Goal: Task Accomplishment & Management: Complete application form

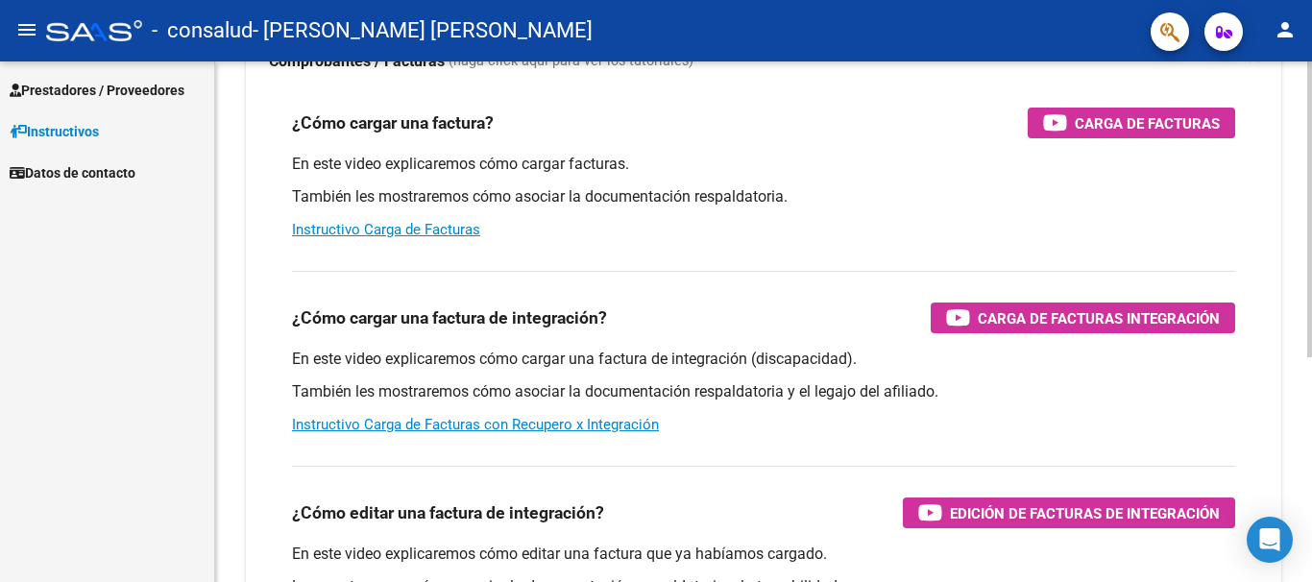
scroll to position [196, 0]
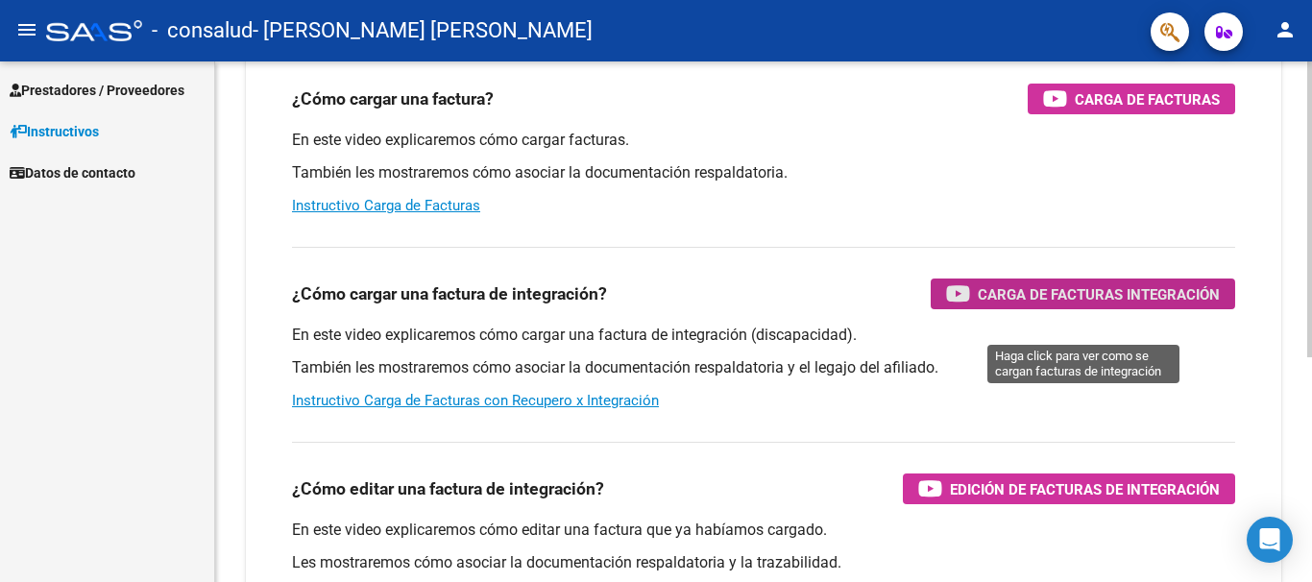
click at [1062, 306] on span "Carga de Facturas Integración" at bounding box center [1099, 294] width 242 height 24
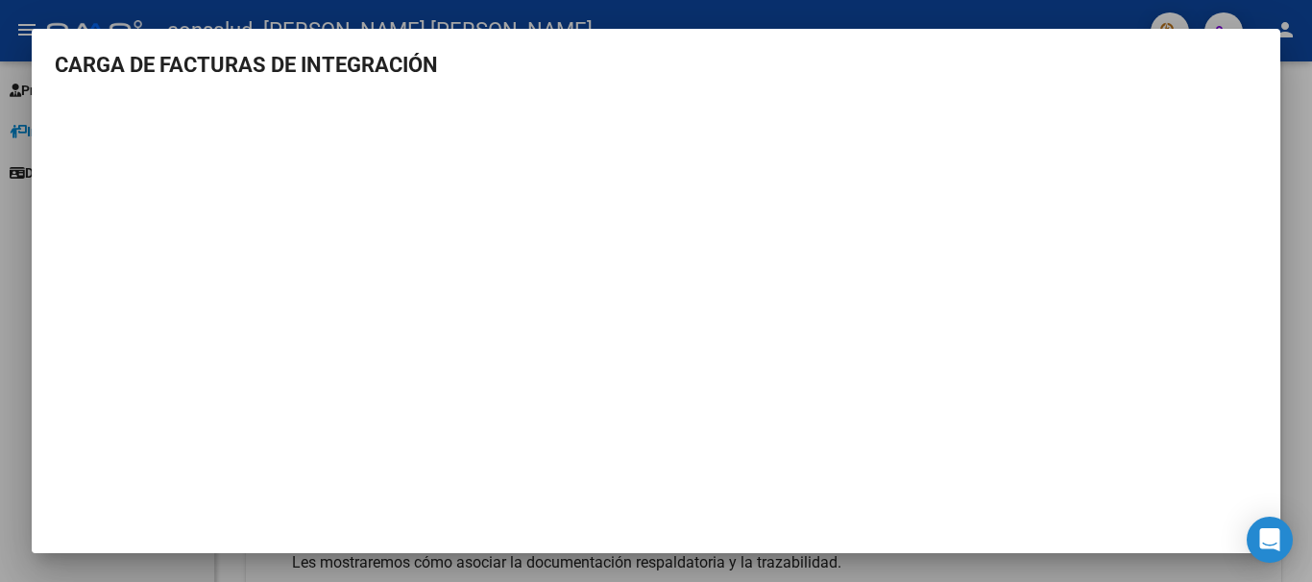
scroll to position [4, 0]
click at [21, 370] on div at bounding box center [656, 291] width 1312 height 582
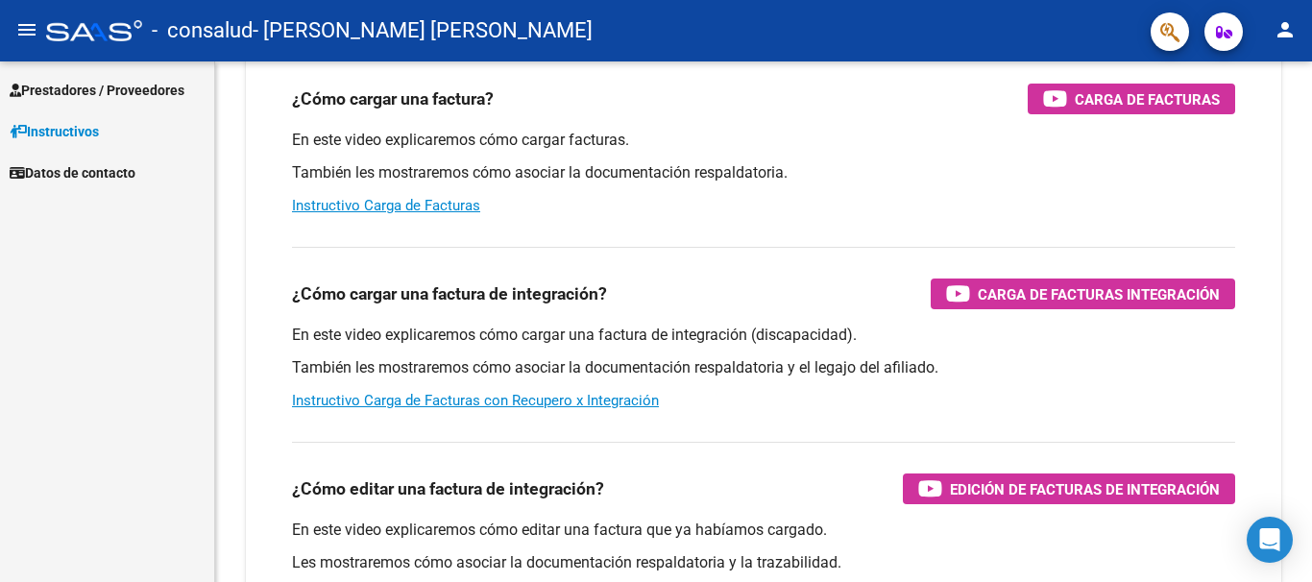
click at [95, 86] on span "Prestadores / Proveedores" at bounding box center [97, 90] width 175 height 21
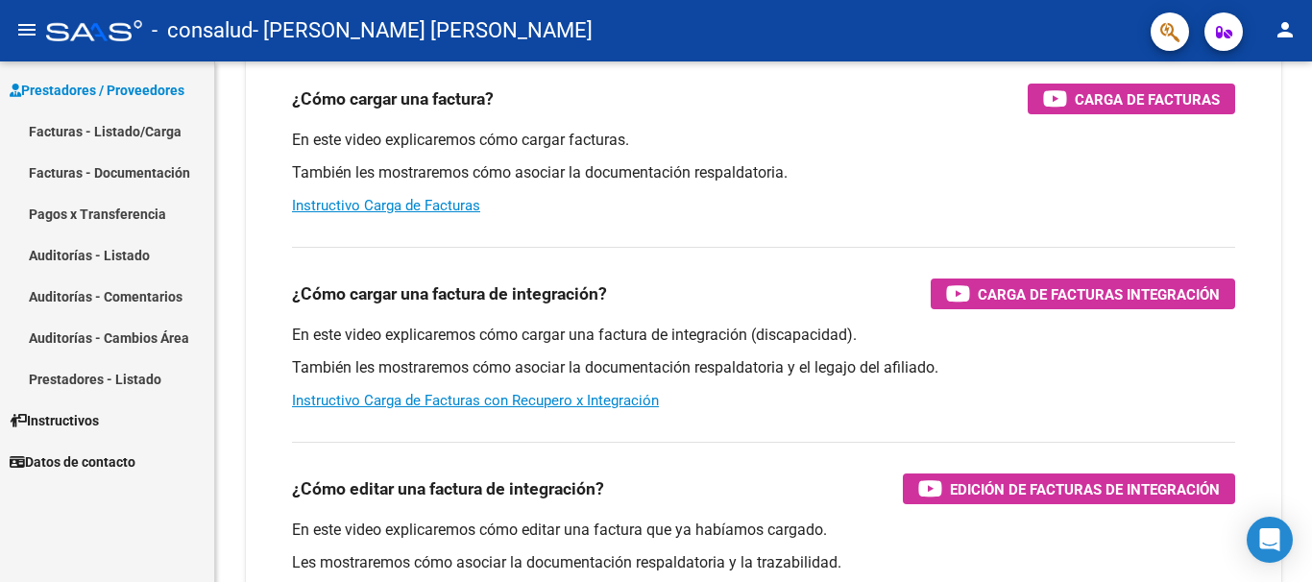
click at [95, 125] on link "Facturas - Listado/Carga" at bounding box center [107, 130] width 214 height 41
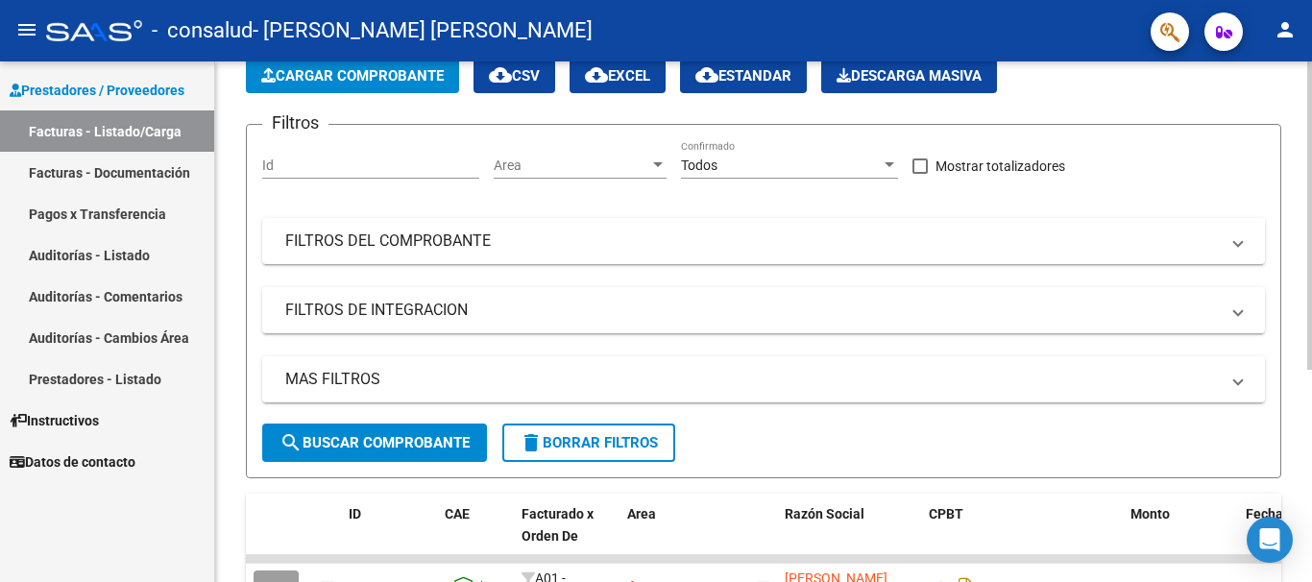
scroll to position [64, 0]
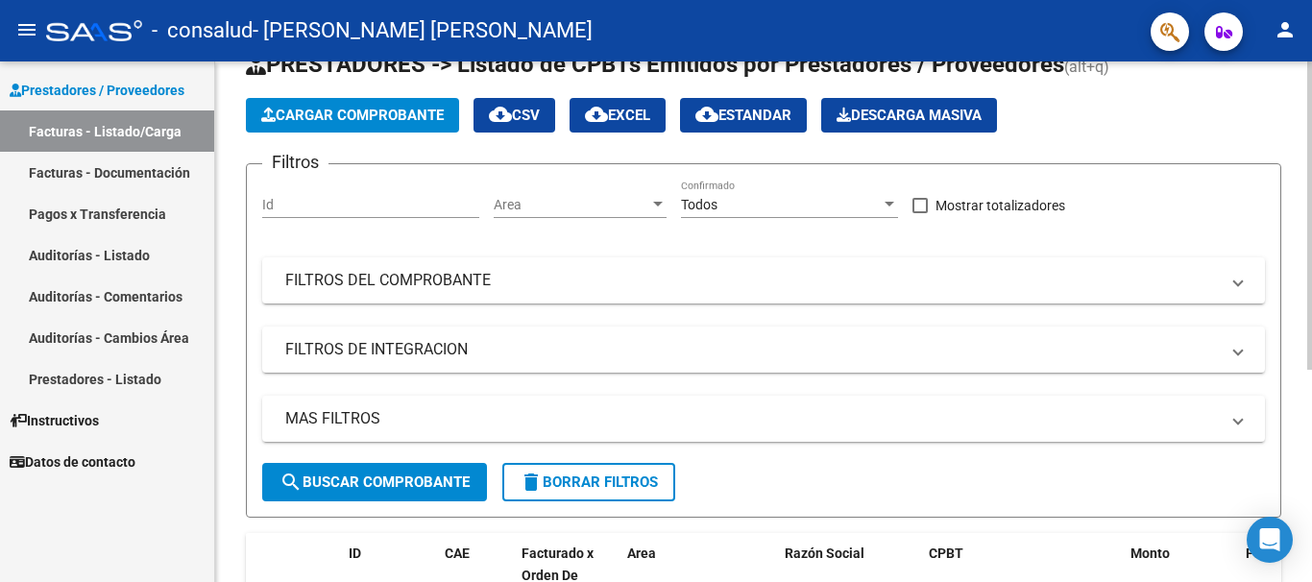
click at [400, 115] on span "Cargar Comprobante" at bounding box center [352, 115] width 182 height 17
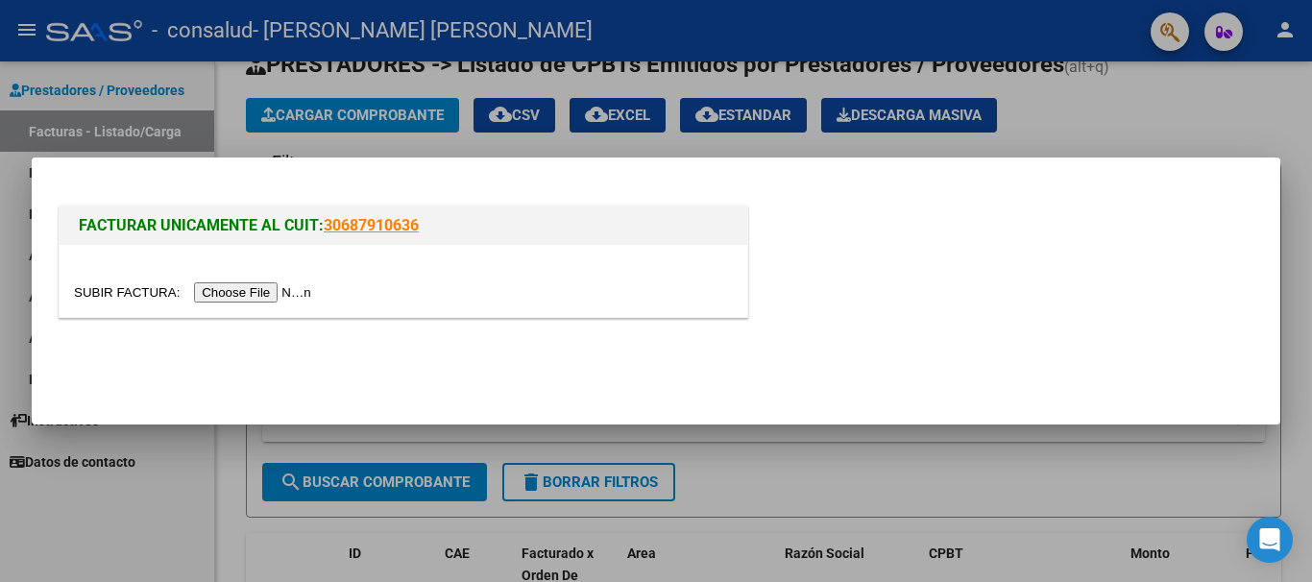
click at [113, 300] on input "file" at bounding box center [195, 292] width 243 height 20
click at [116, 293] on input "file" at bounding box center [195, 292] width 243 height 20
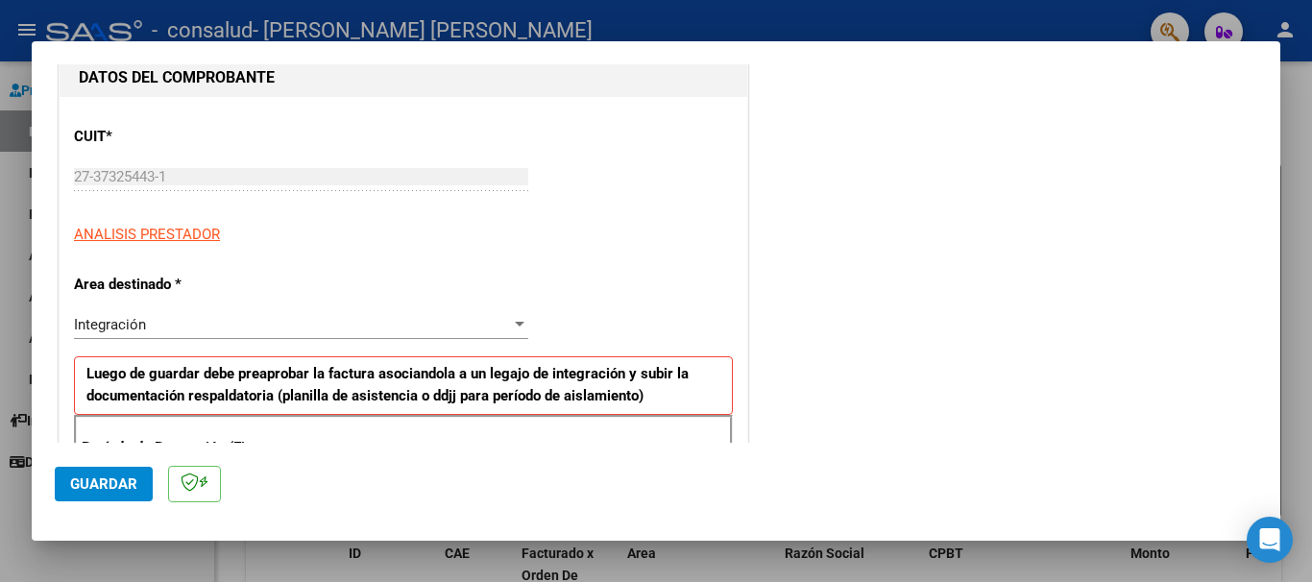
scroll to position [311, 0]
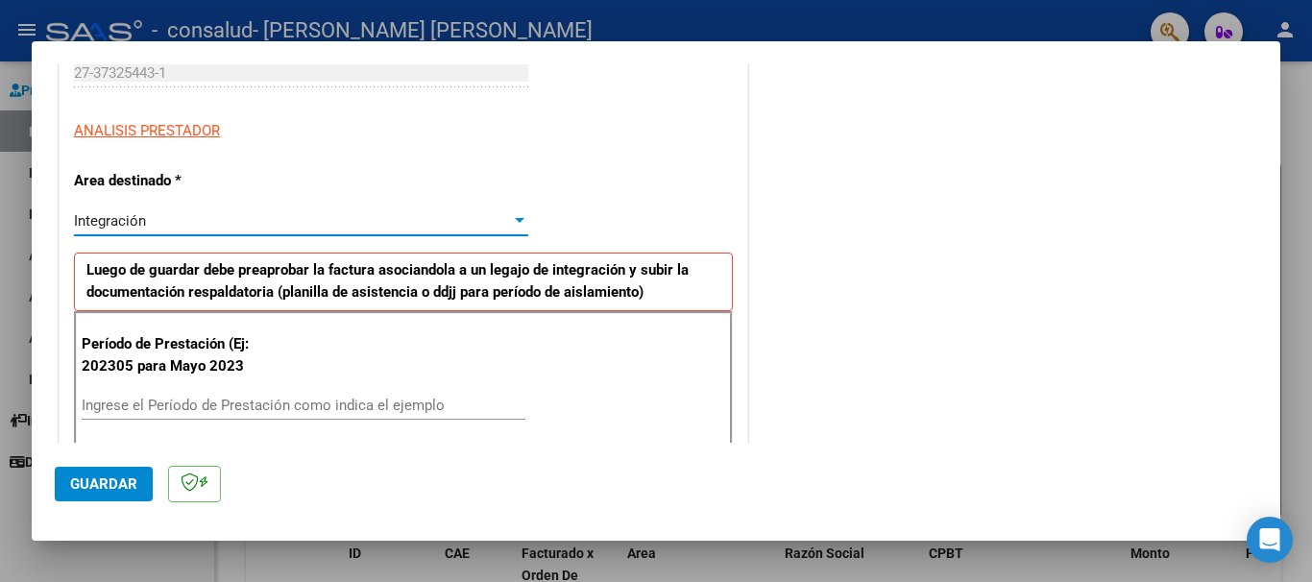
click at [128, 225] on span "Integración" at bounding box center [110, 220] width 72 height 17
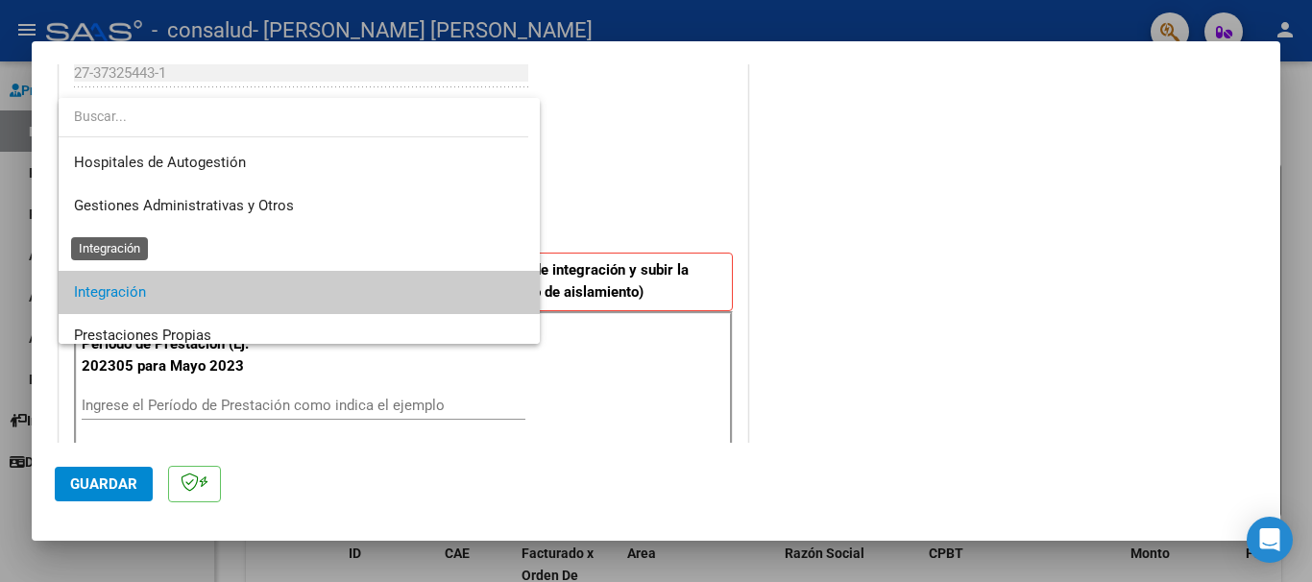
scroll to position [71, 0]
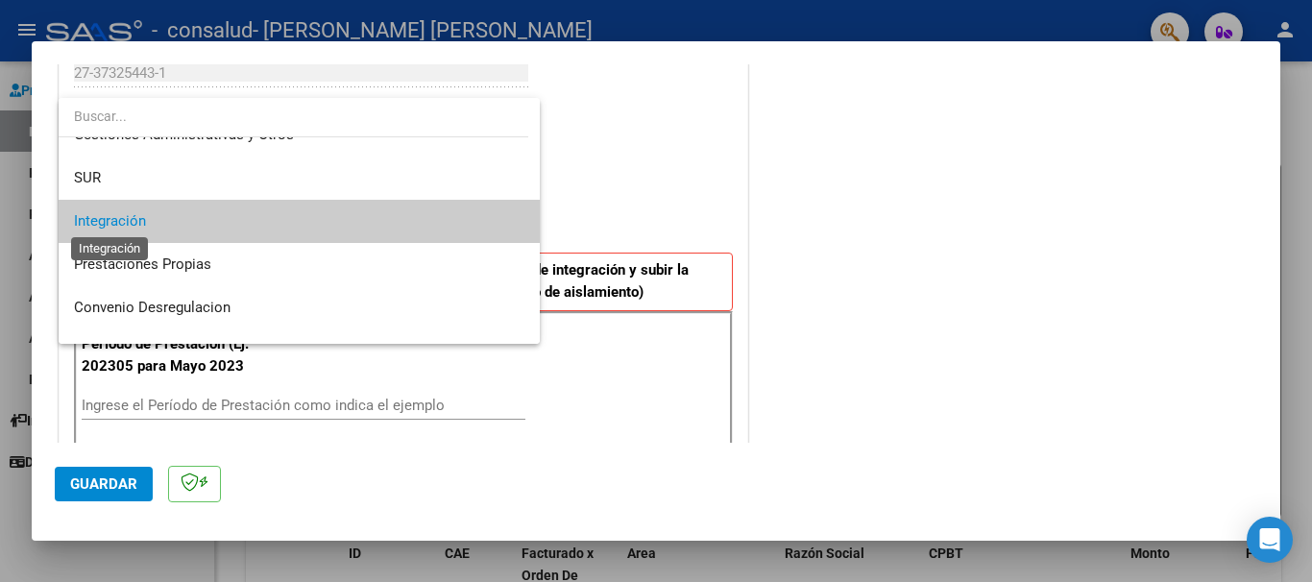
click at [128, 225] on span "Integración" at bounding box center [110, 220] width 72 height 17
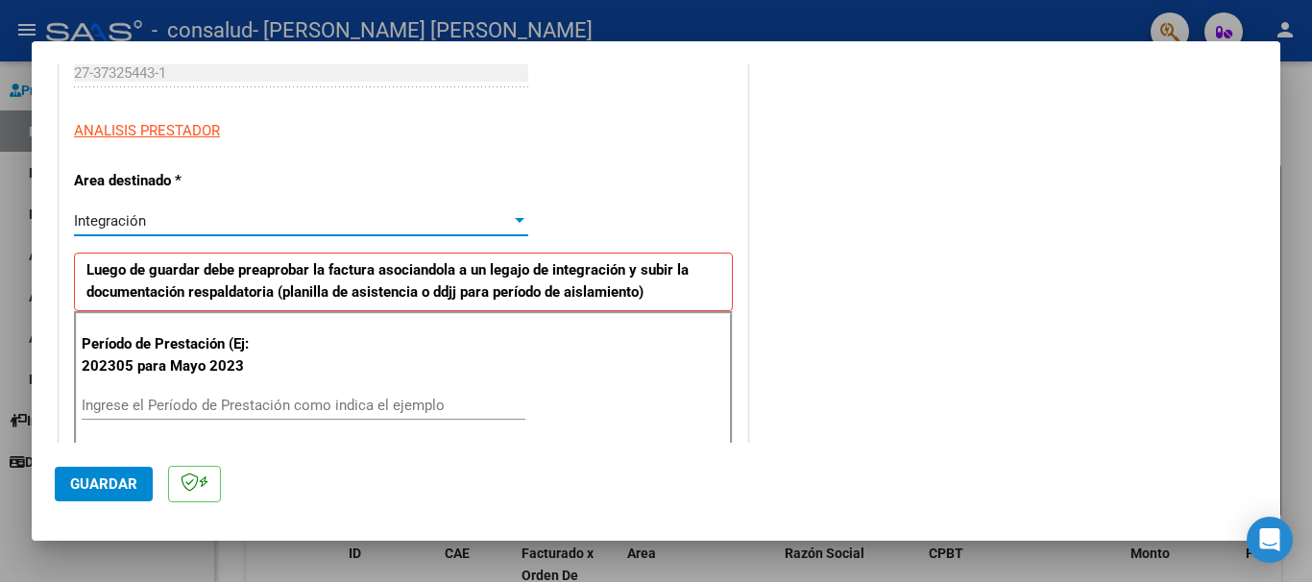
scroll to position [415, 0]
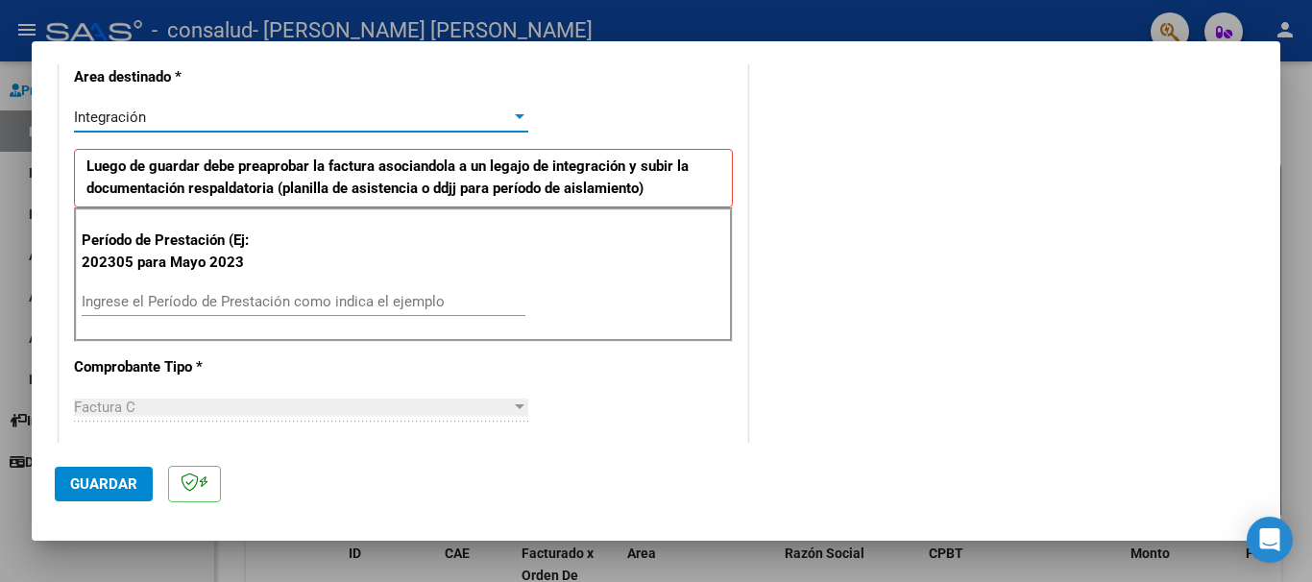
click at [363, 307] on input "Ingrese el Período de Prestación como indica el ejemplo" at bounding box center [304, 301] width 444 height 17
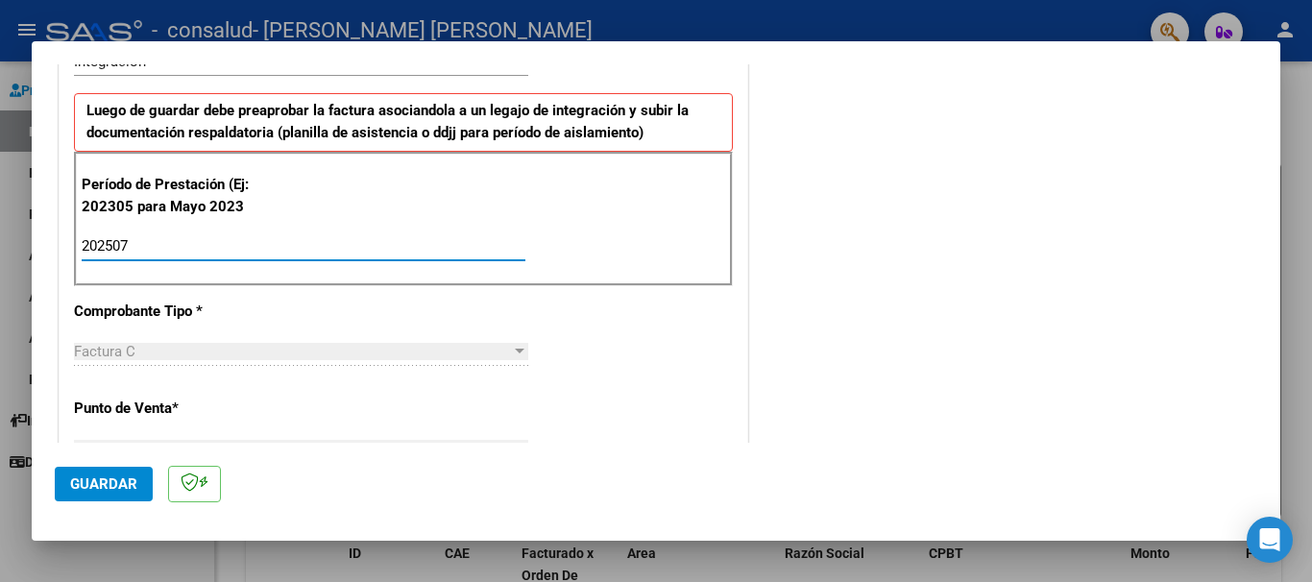
scroll to position [519, 0]
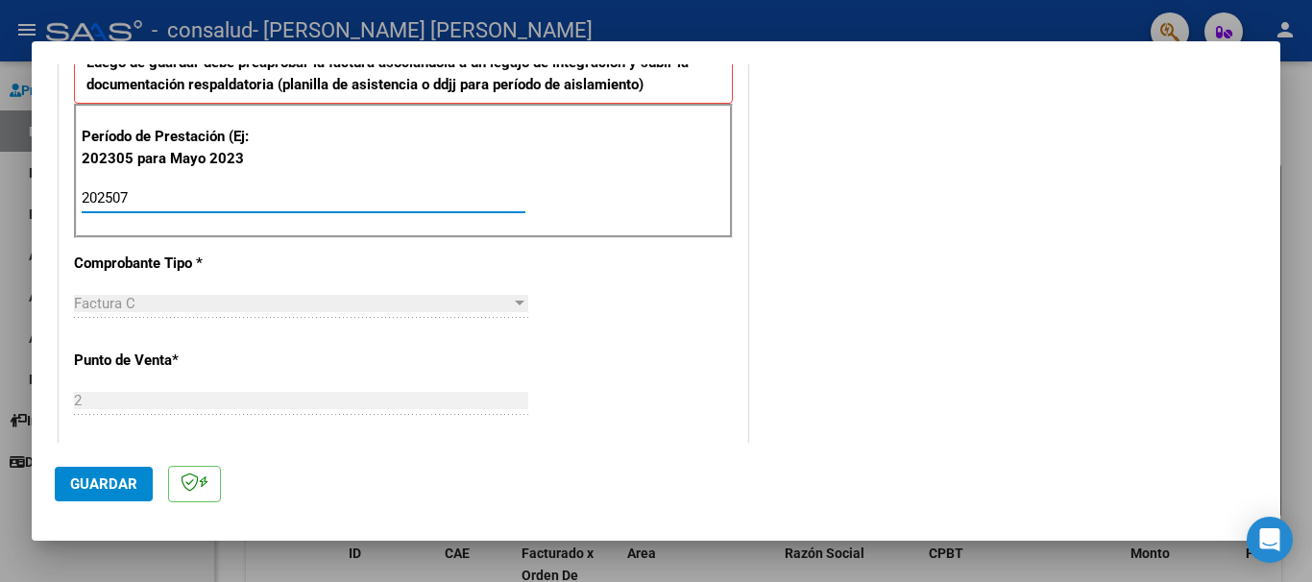
type input "202507"
click at [122, 308] on span "Factura C" at bounding box center [104, 303] width 61 height 17
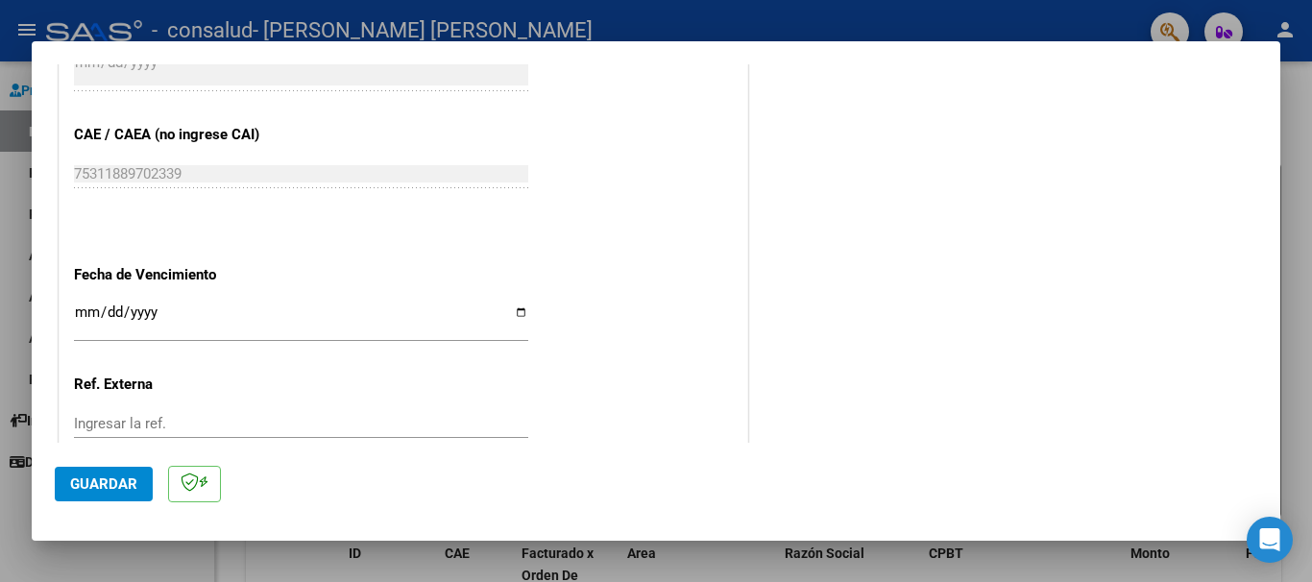
scroll to position [1141, 0]
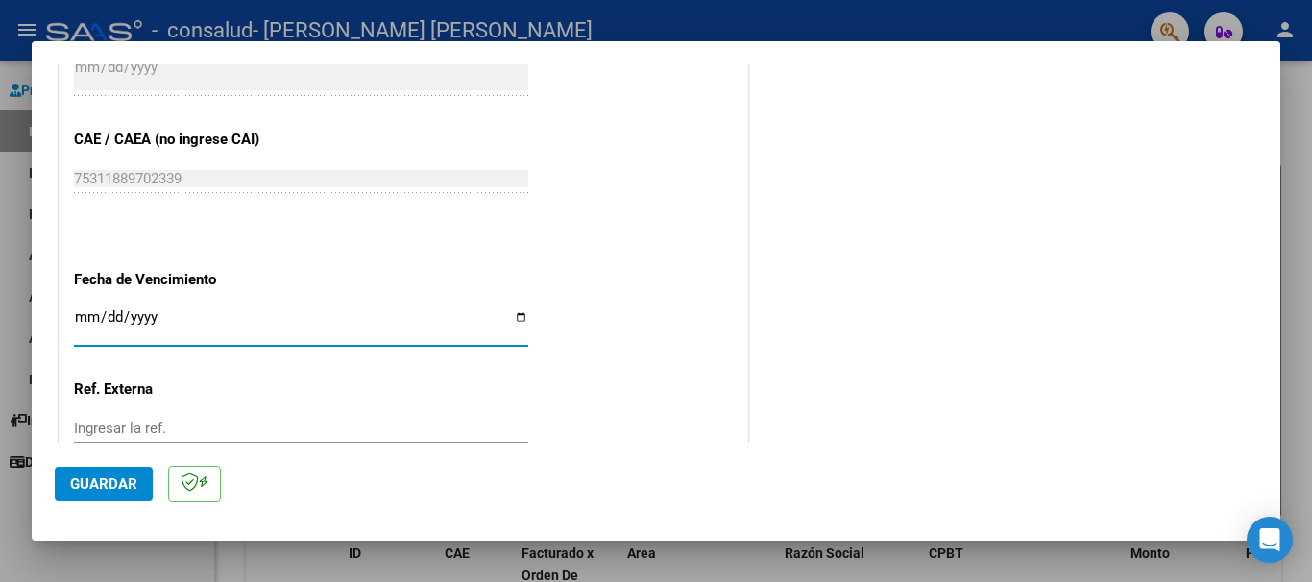
click at [100, 309] on input "Ingresar la fecha" at bounding box center [301, 324] width 454 height 31
type input "0008-11-08"
click at [94, 309] on input "0008-11-08" at bounding box center [301, 324] width 454 height 31
type input "[DATE]"
click at [131, 414] on div "Ingresar la ref." at bounding box center [301, 428] width 454 height 29
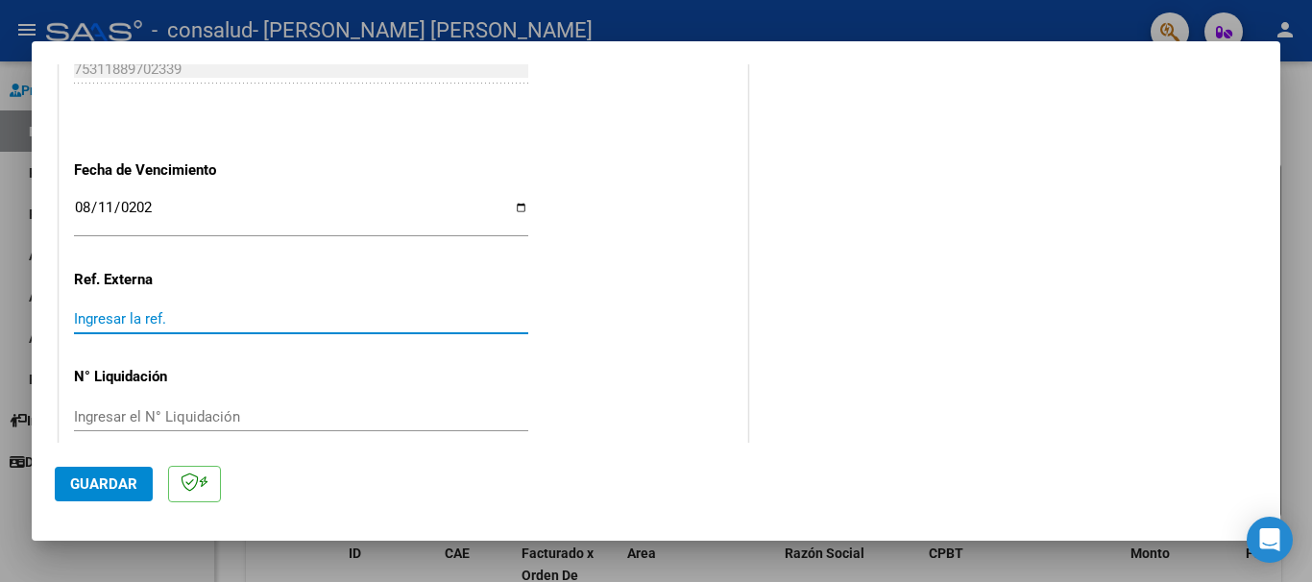
scroll to position [1252, 0]
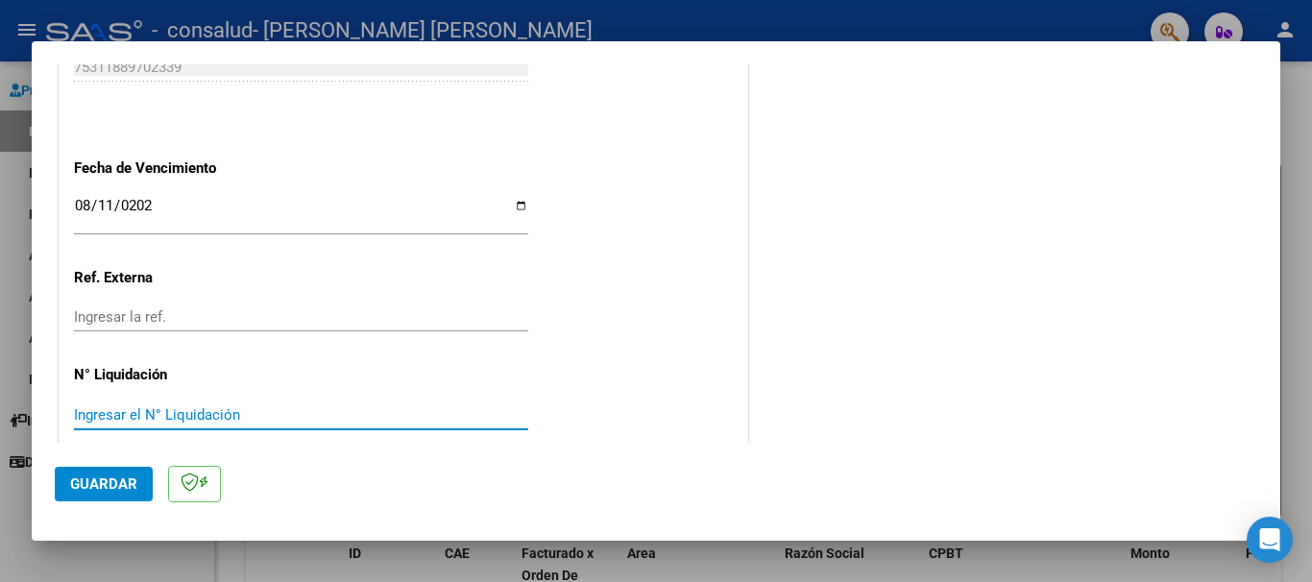
click at [193, 406] on input "Ingresar el N° Liquidación" at bounding box center [301, 414] width 454 height 17
click at [128, 487] on span "Guardar" at bounding box center [103, 483] width 67 height 17
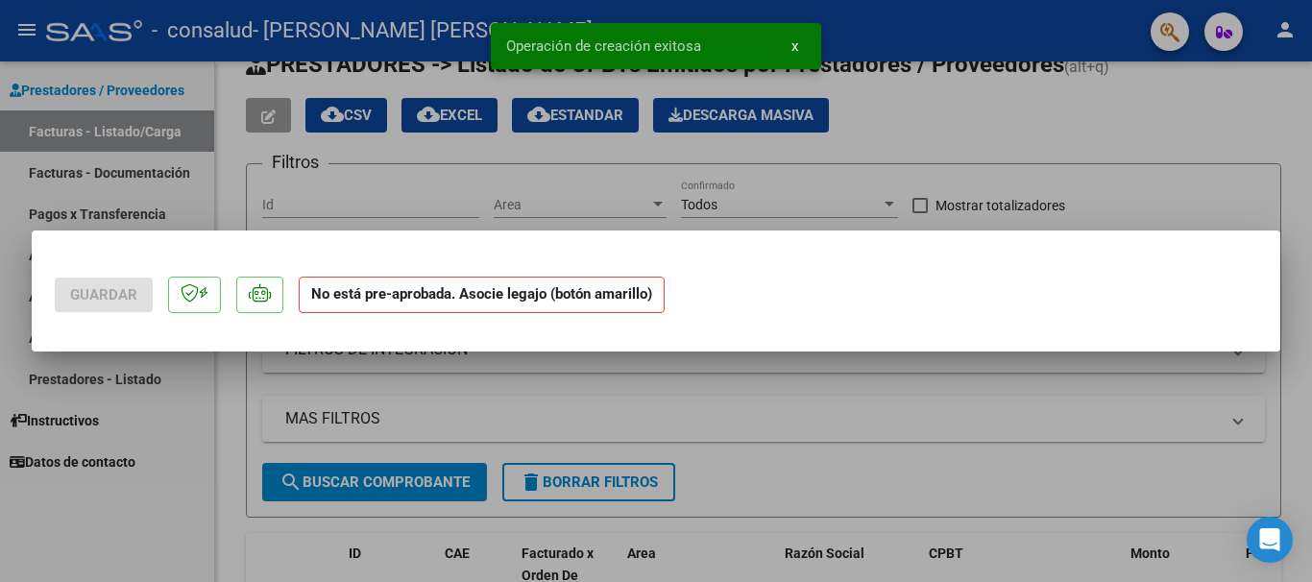
scroll to position [0, 0]
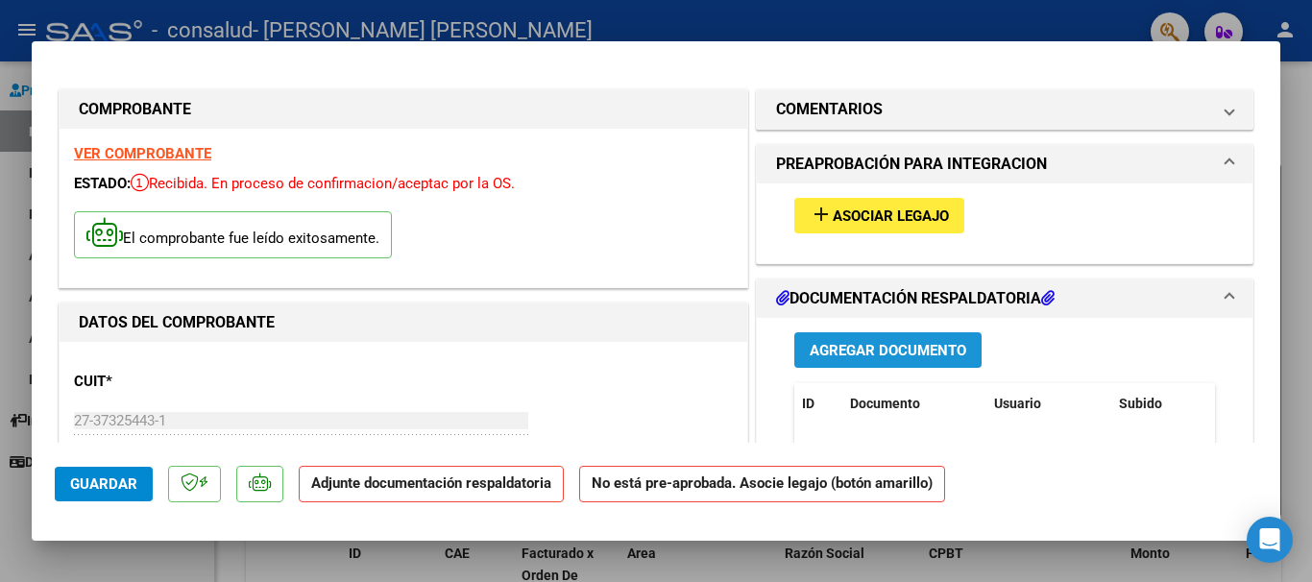
click at [922, 355] on span "Agregar Documento" at bounding box center [888, 350] width 157 height 17
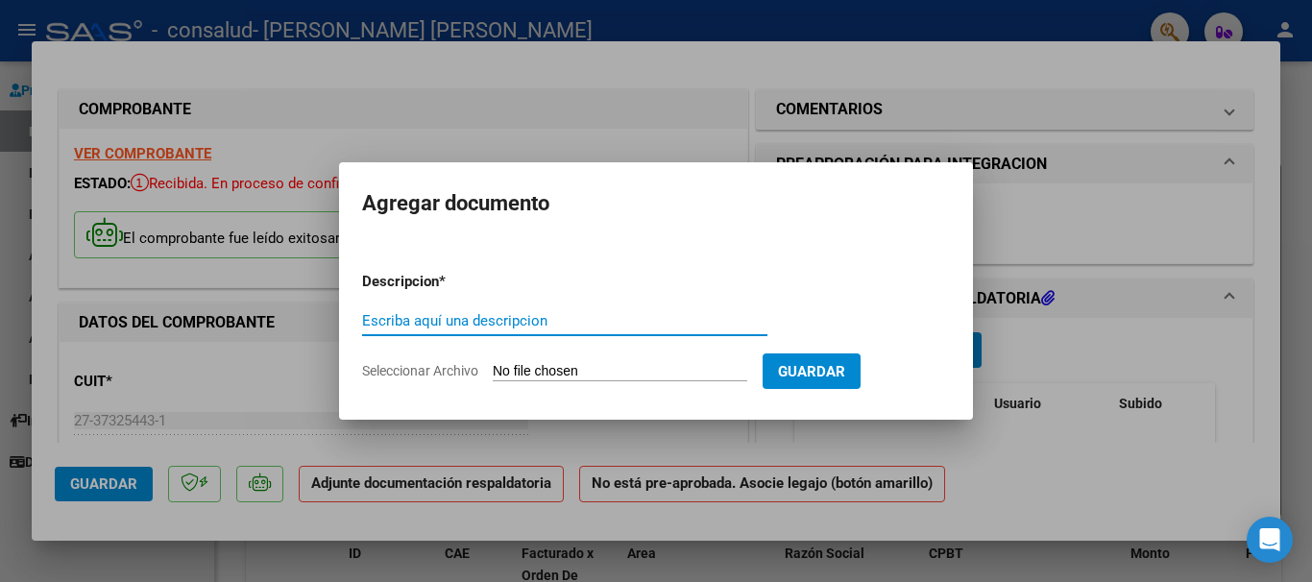
click at [536, 374] on input "Seleccionar Archivo" at bounding box center [620, 372] width 255 height 18
type input "C:\fakepath\Asistencia Gena.pdf"
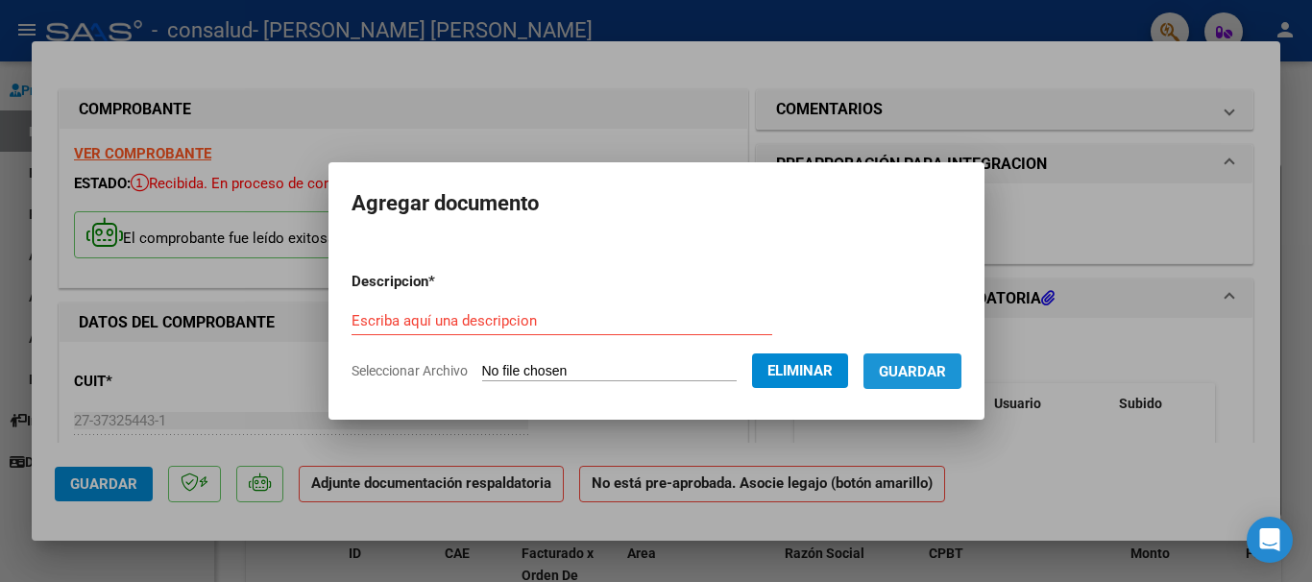
click at [903, 370] on span "Guardar" at bounding box center [912, 371] width 67 height 17
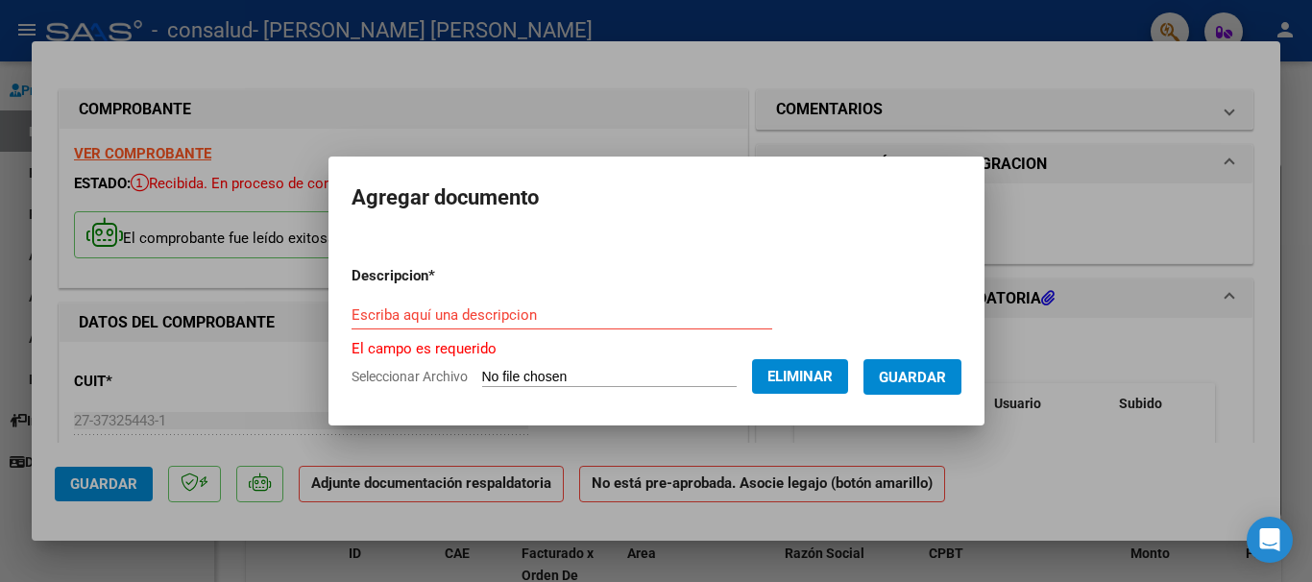
drag, startPoint x: 450, startPoint y: 300, endPoint x: 425, endPoint y: 318, distance: 30.9
click at [424, 318] on input "Escriba aquí una descripcion" at bounding box center [562, 314] width 421 height 17
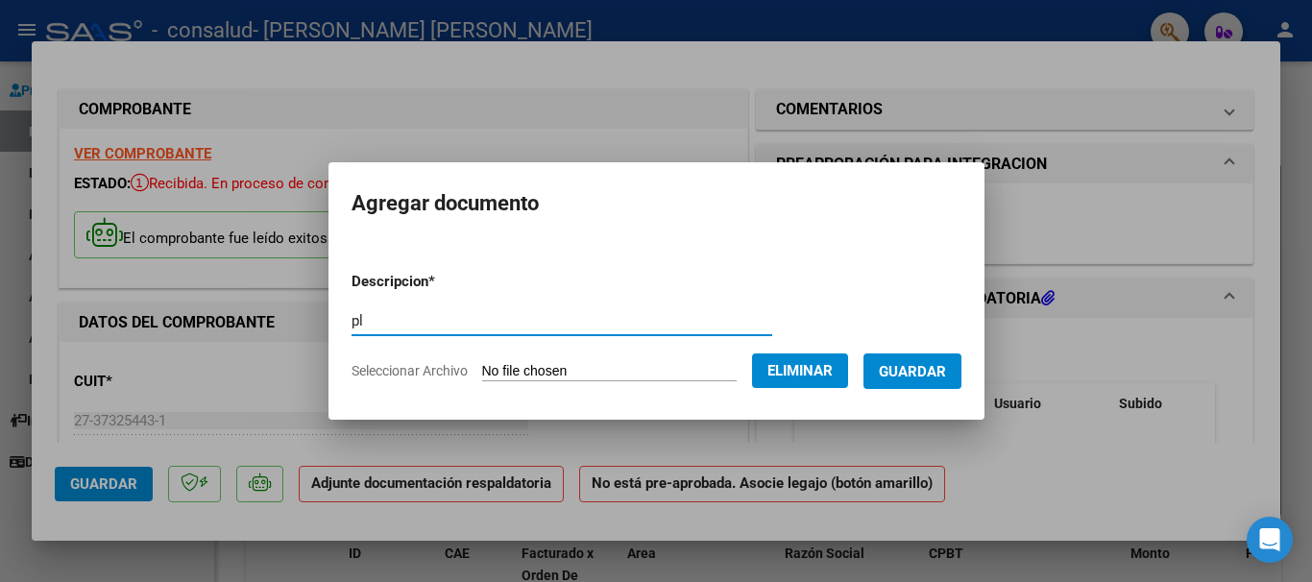
type input "p"
type input "PLANILLA DE ASISTENCIA"
click at [890, 380] on button "Guardar" at bounding box center [912, 371] width 98 height 36
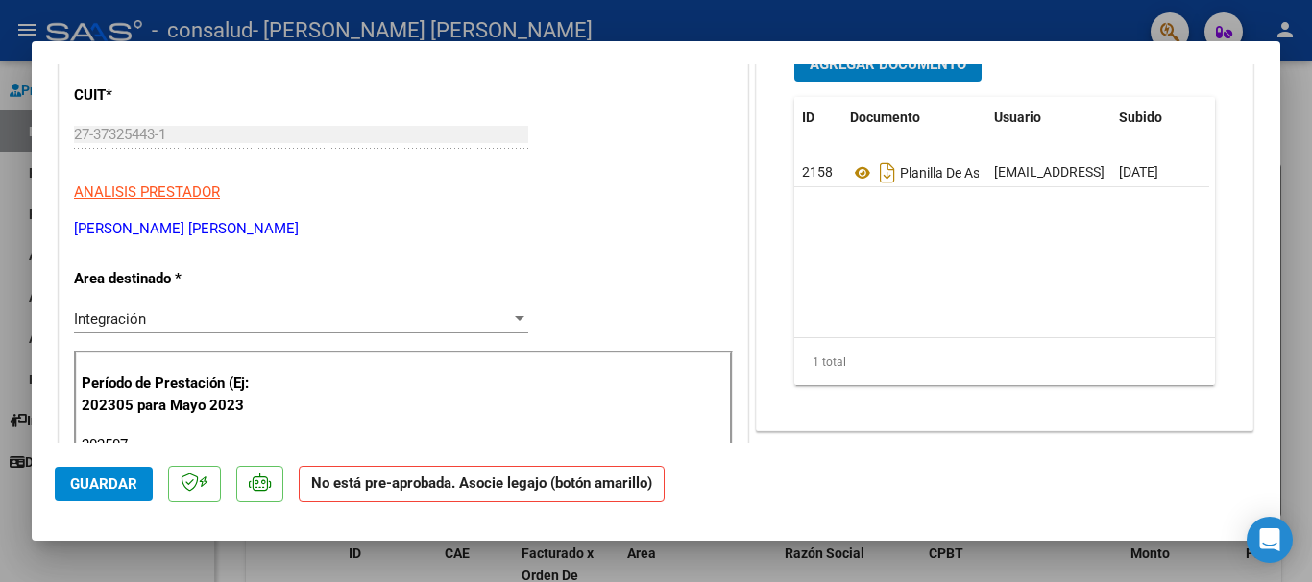
scroll to position [415, 0]
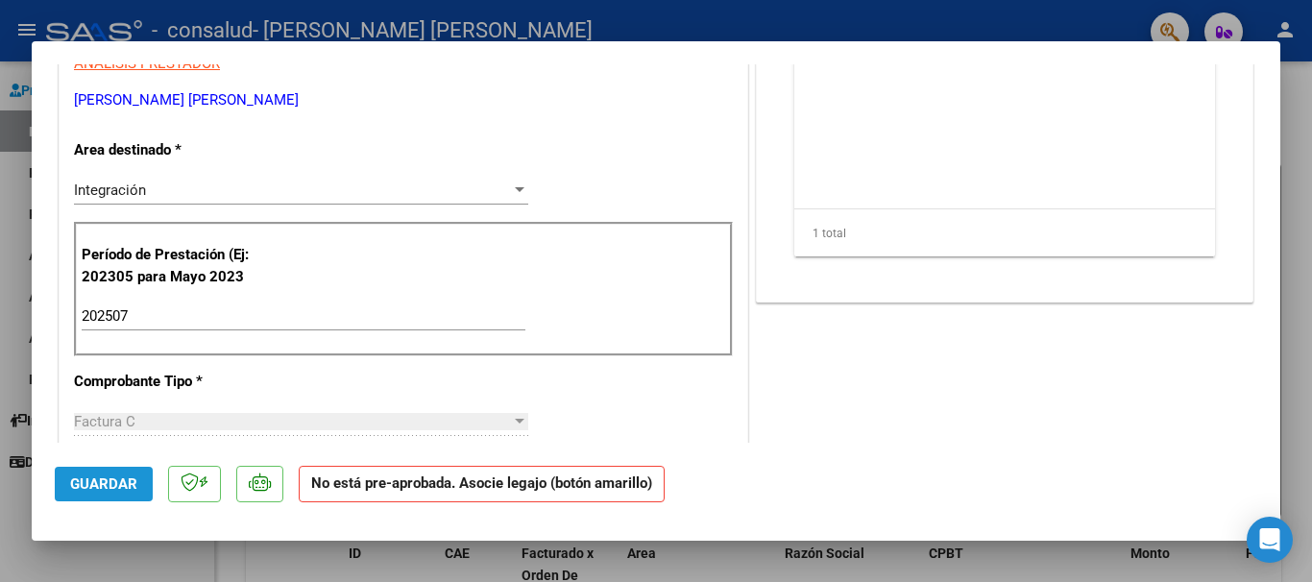
click at [93, 484] on span "Guardar" at bounding box center [103, 483] width 67 height 17
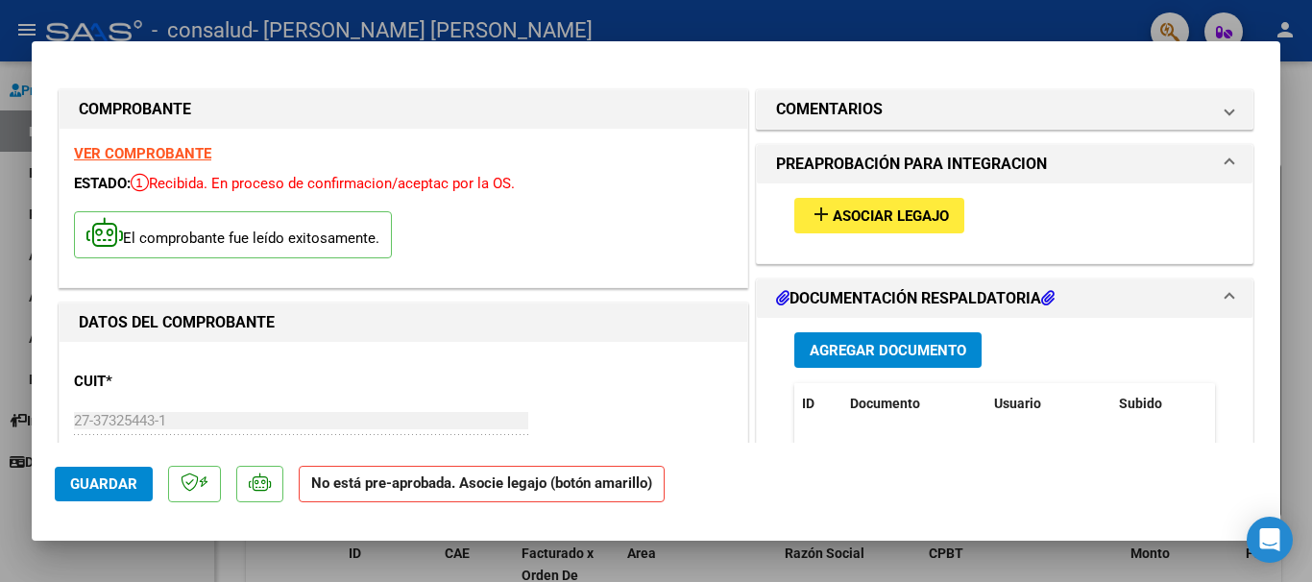
click at [833, 208] on span "Asociar Legajo" at bounding box center [891, 215] width 116 height 17
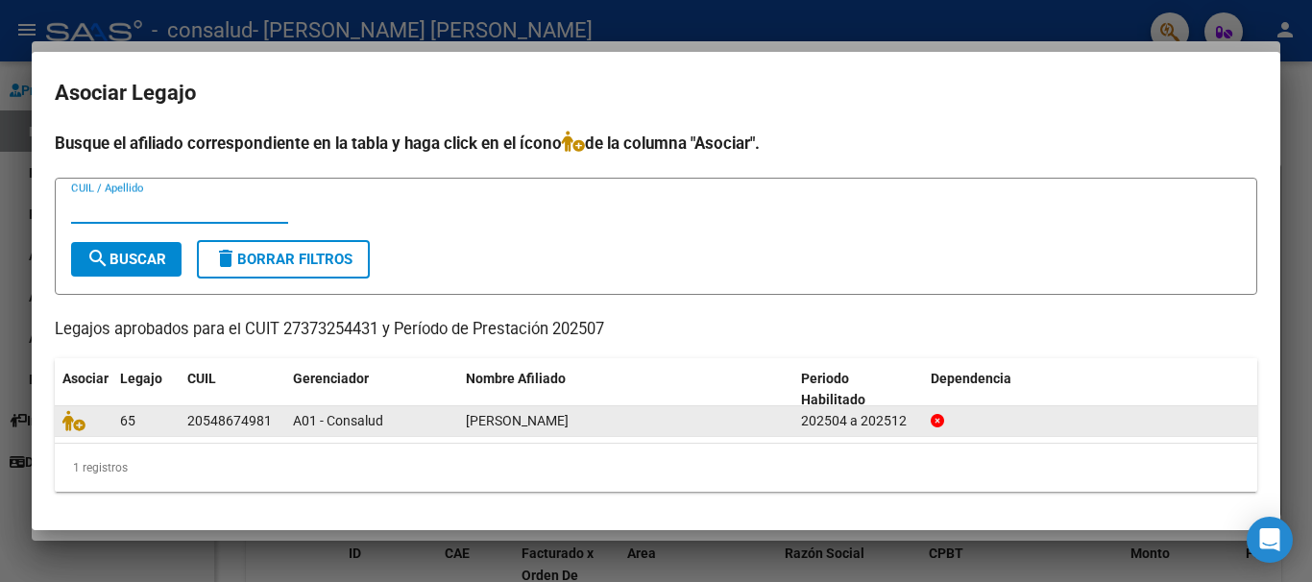
click at [442, 414] on div "A01 - Consalud" at bounding box center [372, 421] width 158 height 22
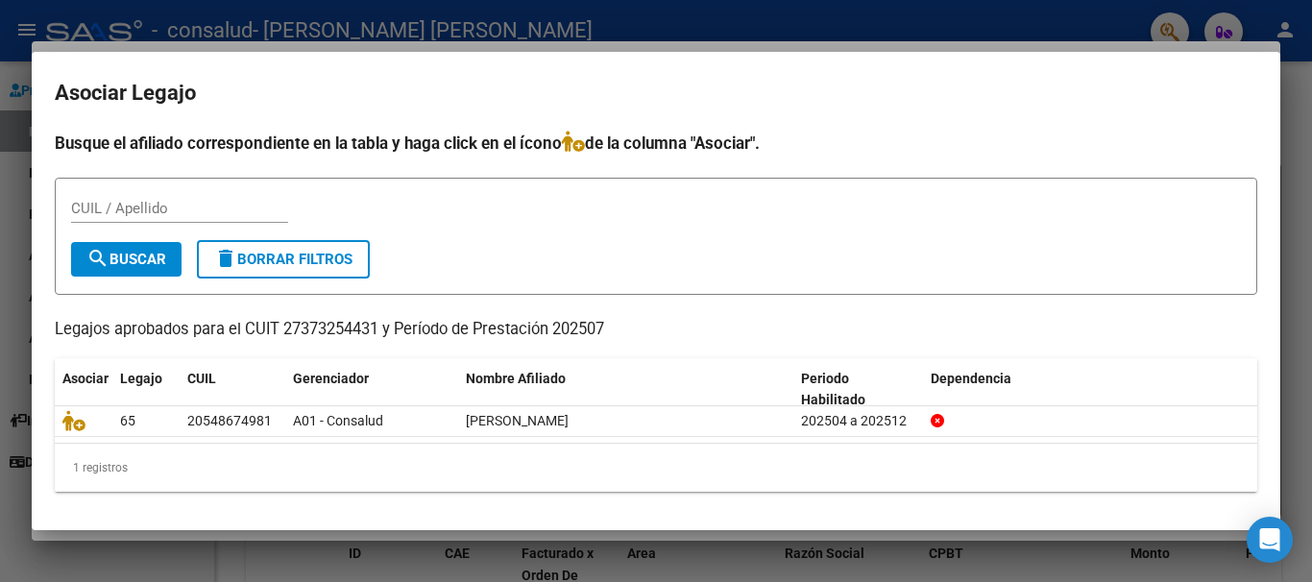
click at [116, 203] on input "CUIL / Apellido" at bounding box center [179, 208] width 217 height 17
type input "2054867481"
click at [120, 265] on span "search Buscar" at bounding box center [126, 259] width 80 height 17
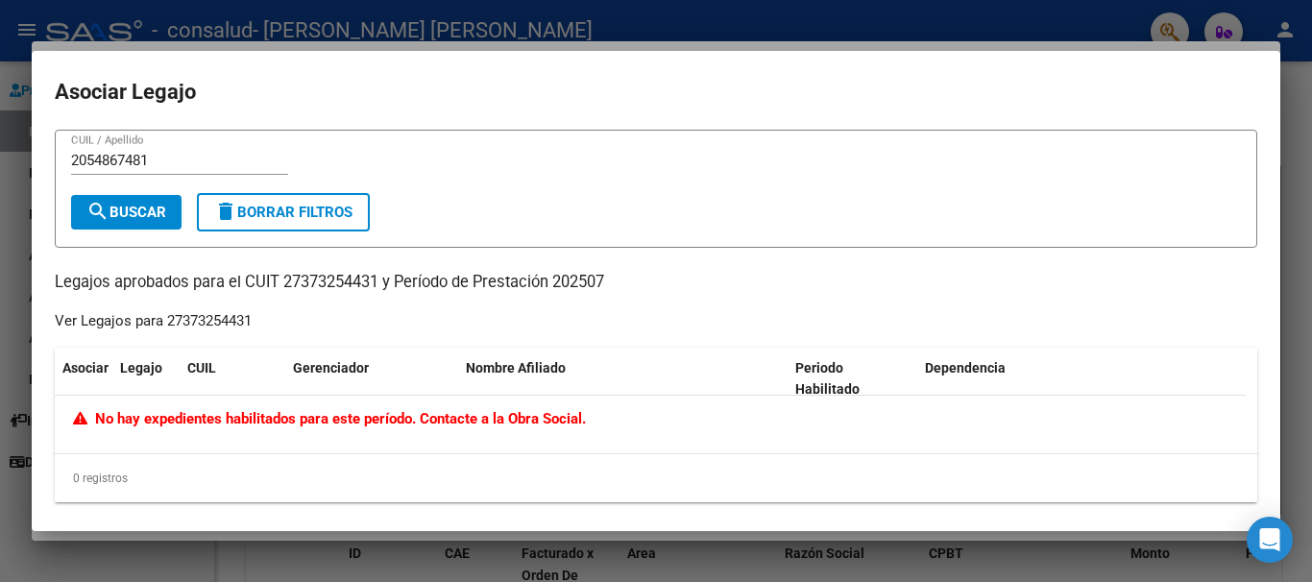
click at [134, 217] on span "search Buscar" at bounding box center [126, 212] width 80 height 17
click at [138, 215] on span "search Buscar" at bounding box center [126, 212] width 80 height 17
click at [309, 226] on button "delete Borrar Filtros" at bounding box center [283, 212] width 173 height 38
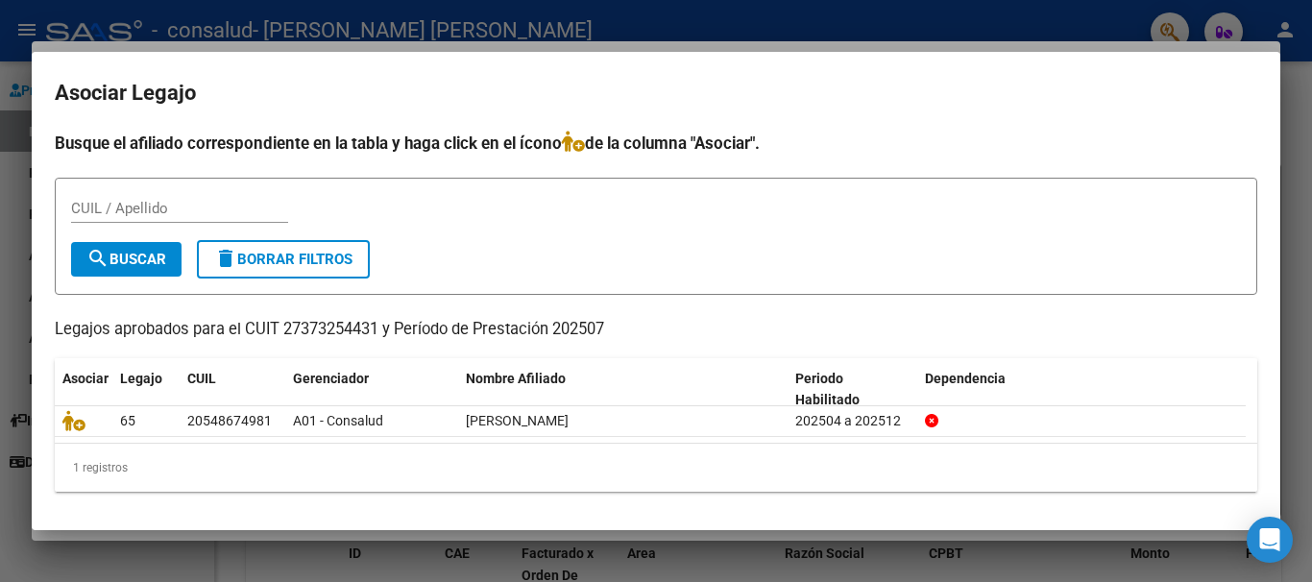
click at [1310, 347] on div at bounding box center [656, 291] width 1312 height 582
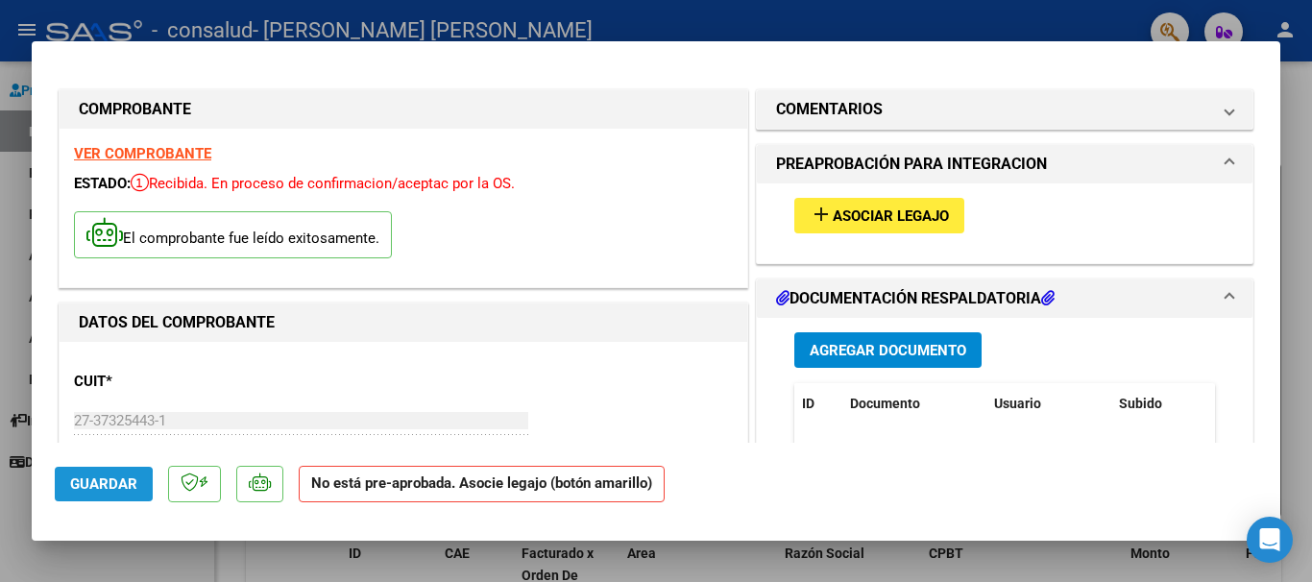
click at [68, 485] on button "Guardar" at bounding box center [104, 484] width 98 height 35
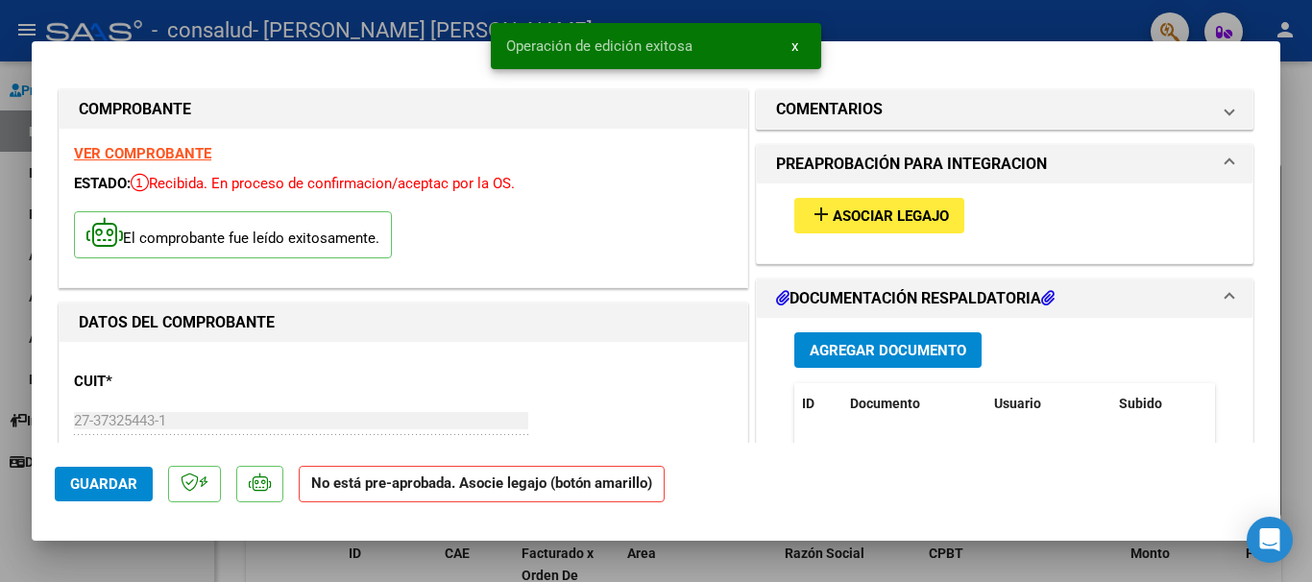
click at [790, 50] on button "x" at bounding box center [794, 46] width 37 height 35
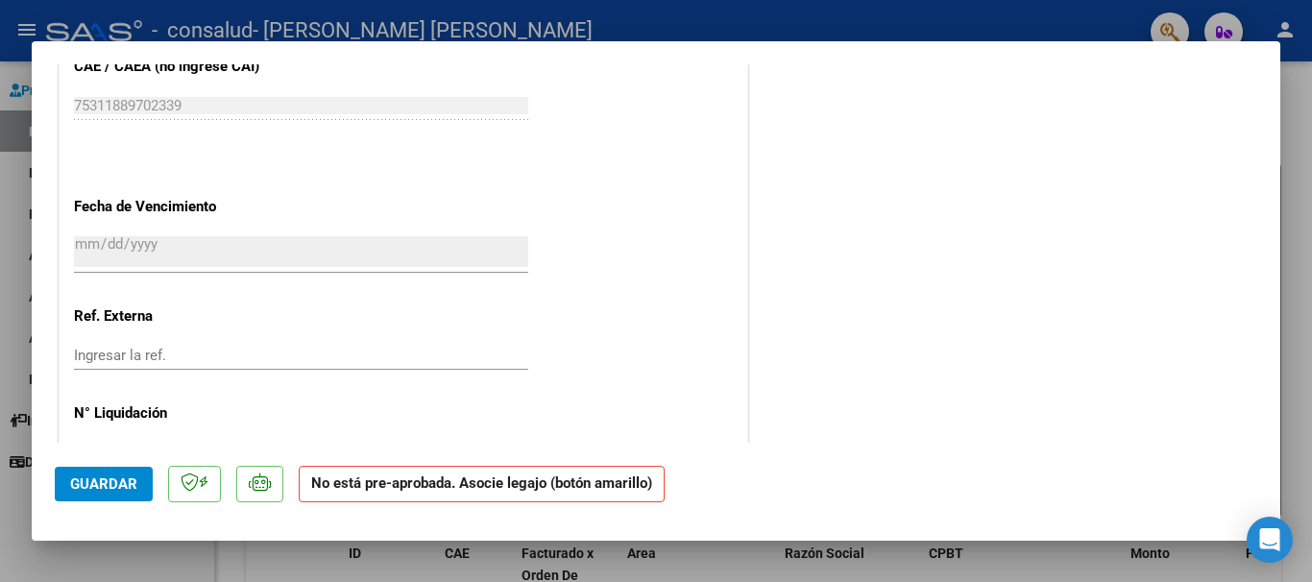
scroll to position [1267, 0]
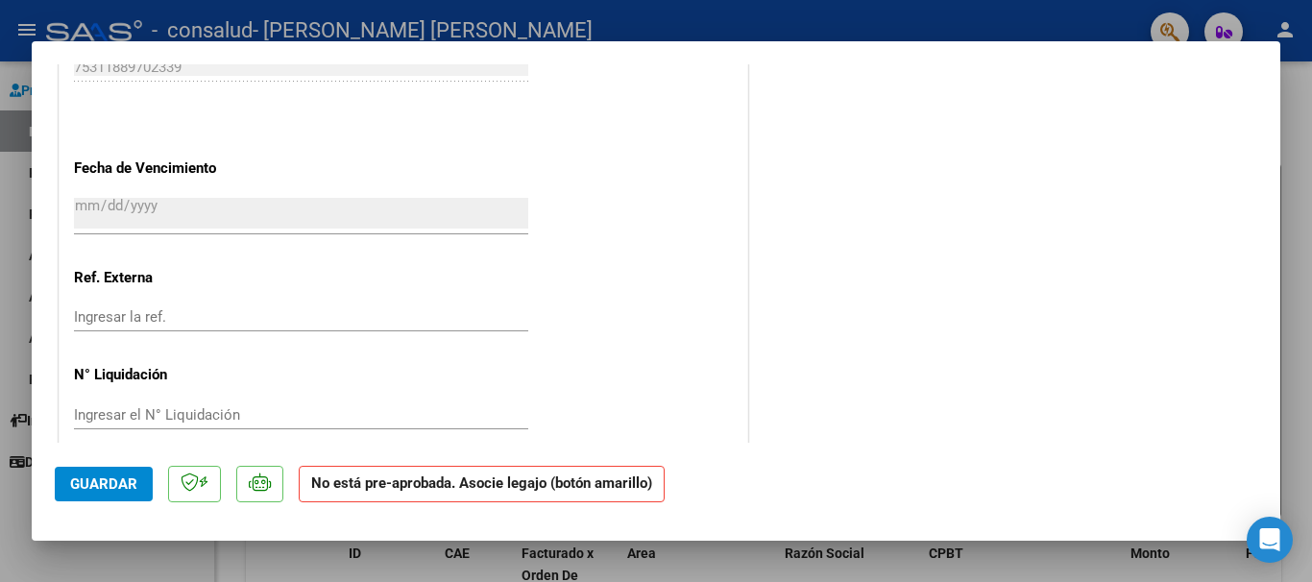
click at [1295, 225] on div at bounding box center [656, 291] width 1312 height 582
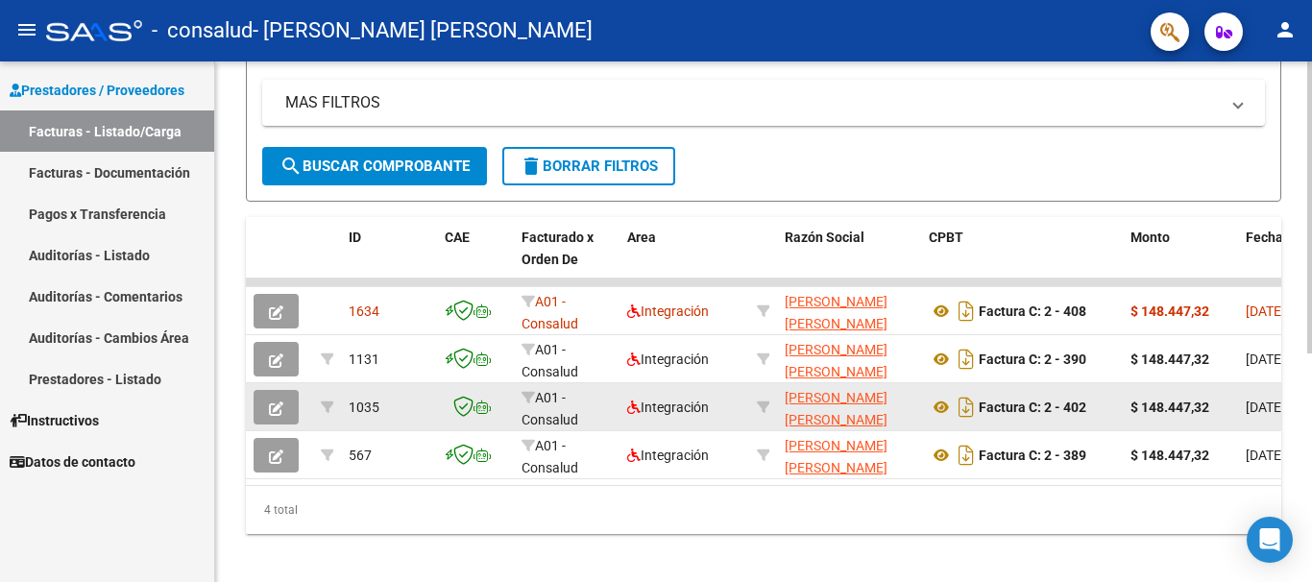
scroll to position [406, 0]
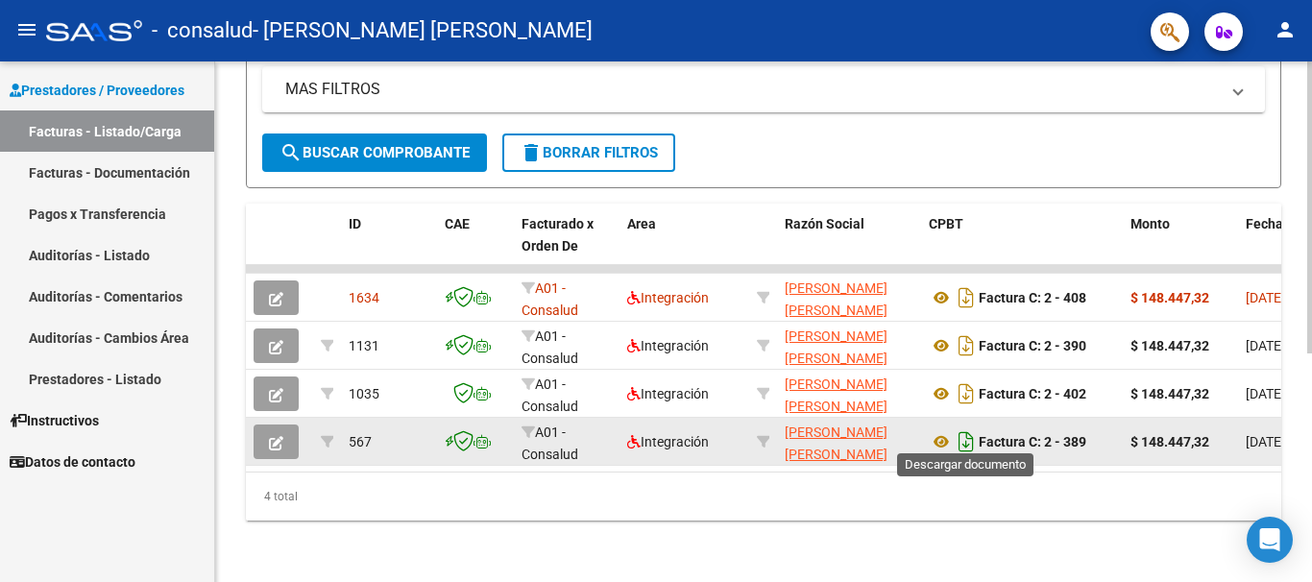
click at [966, 430] on icon "Descargar documento" at bounding box center [966, 441] width 25 height 31
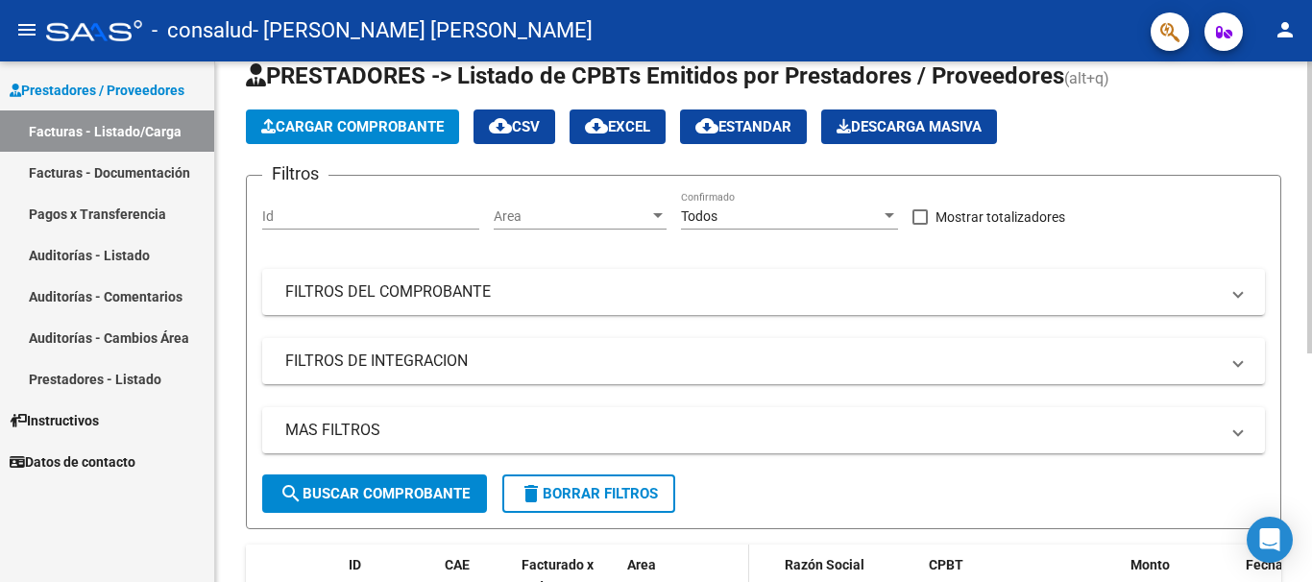
scroll to position [0, 0]
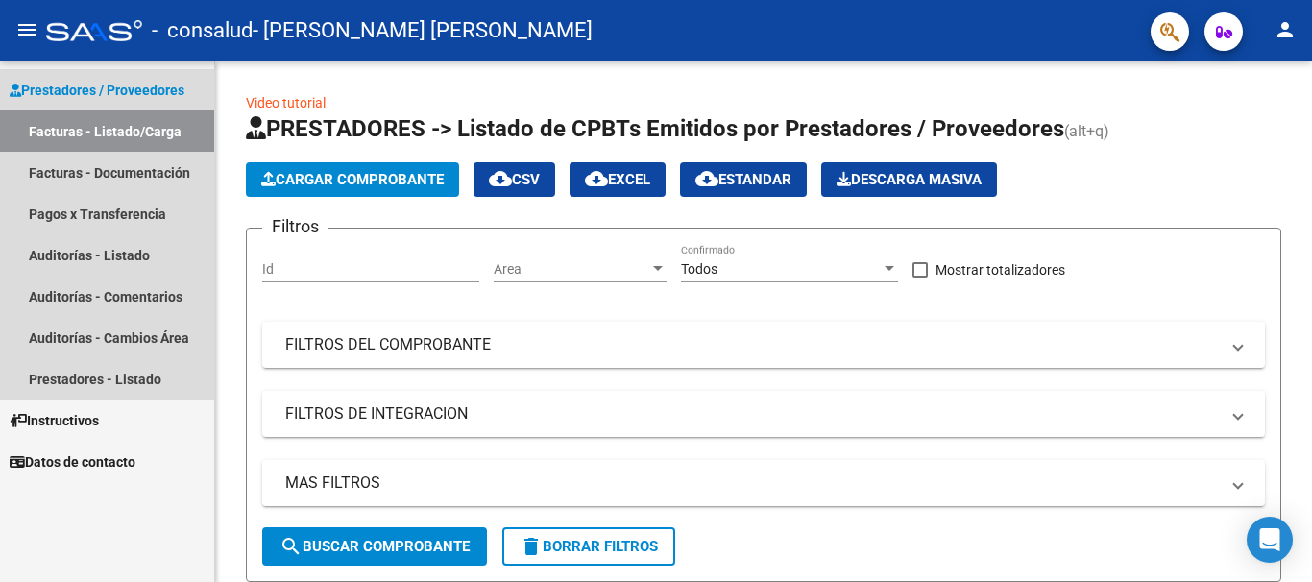
click at [139, 138] on link "Facturas - Listado/Carga" at bounding box center [107, 130] width 214 height 41
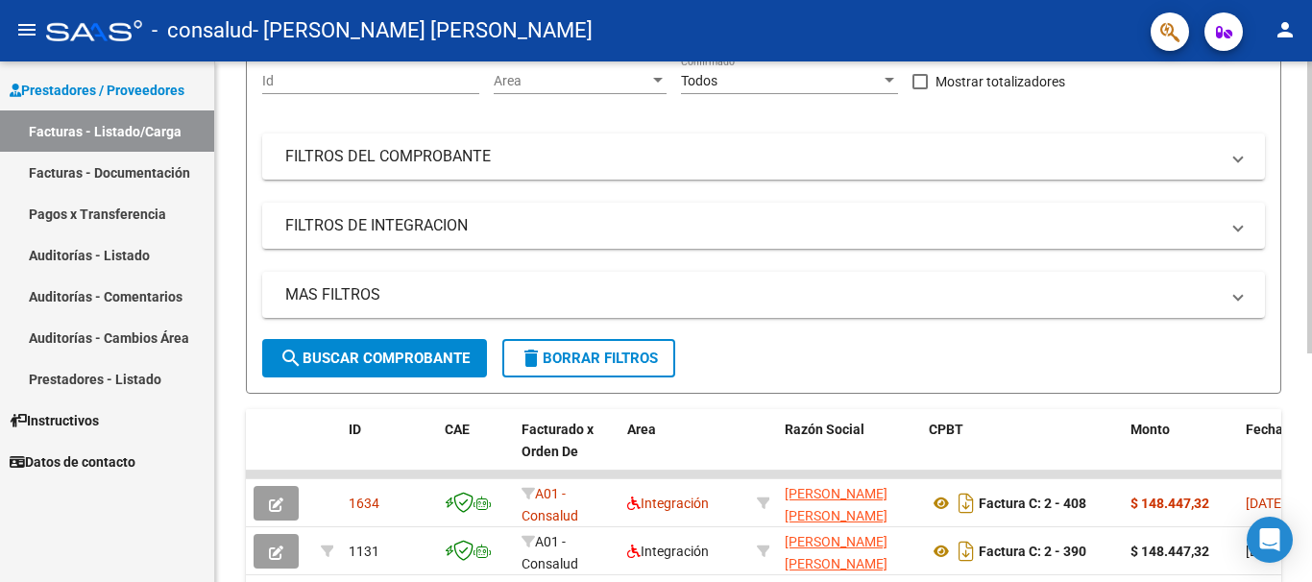
scroll to position [392, 0]
